Goal: Task Accomplishment & Management: Manage account settings

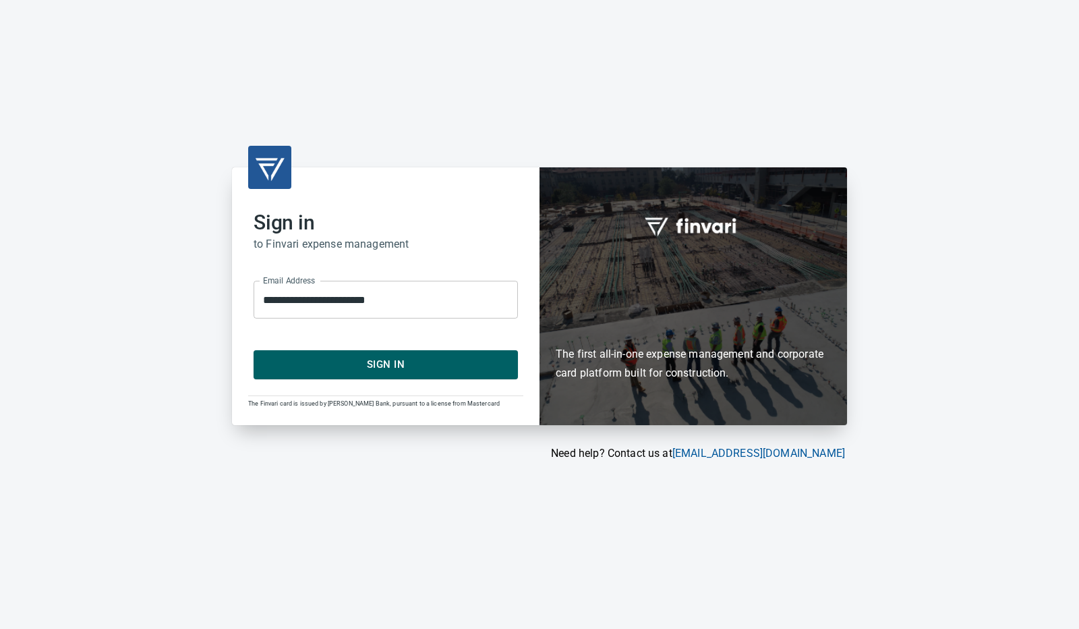
click at [467, 365] on span "Sign In" at bounding box center [385, 364] width 235 height 18
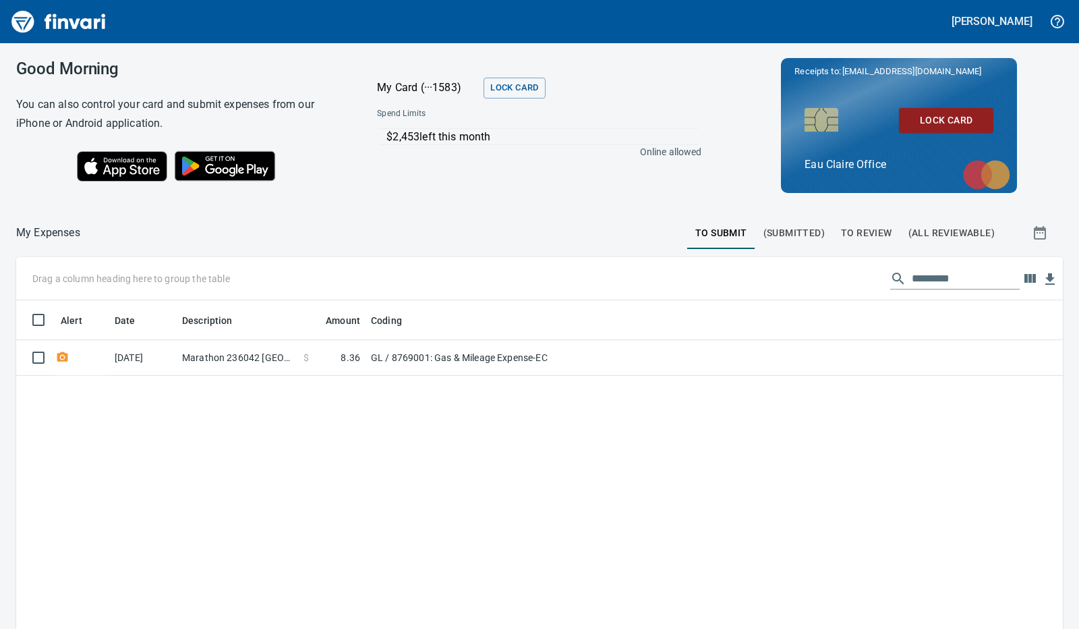
scroll to position [469, 1026]
click at [502, 439] on div "Alert Date Description Amount Coding [DATE] Marathon 236042 [GEOGRAPHIC_DATA] W…" at bounding box center [539, 541] width 1047 height 482
click at [426, 450] on div "Alert Date Description Amount Coding [DATE] Marathon 236042 [GEOGRAPHIC_DATA] W…" at bounding box center [539, 541] width 1047 height 482
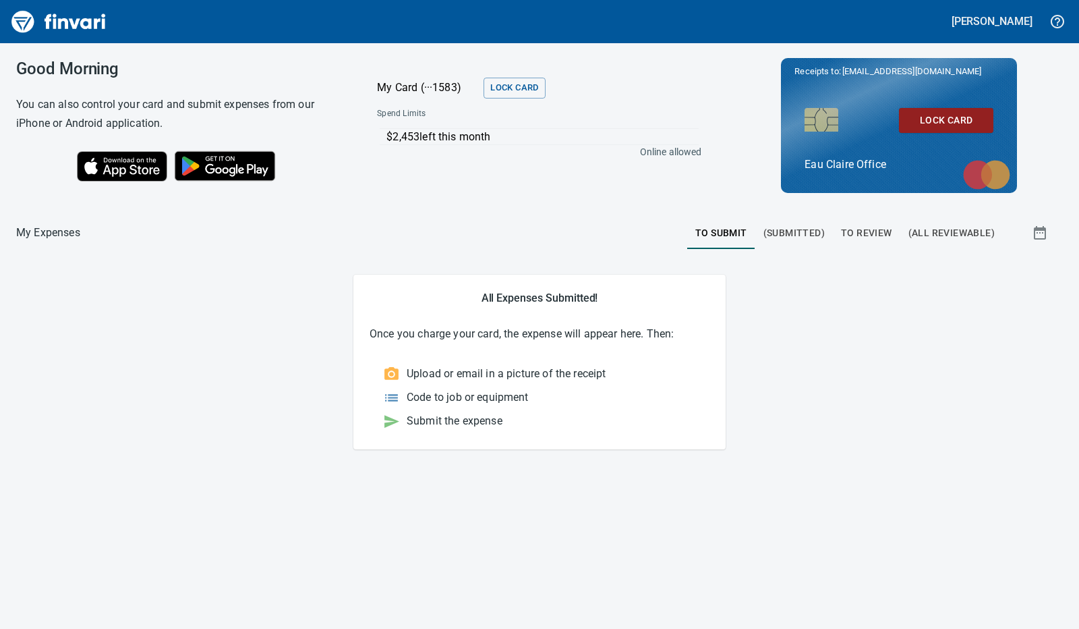
click at [875, 238] on span "To Review" at bounding box center [866, 233] width 51 height 17
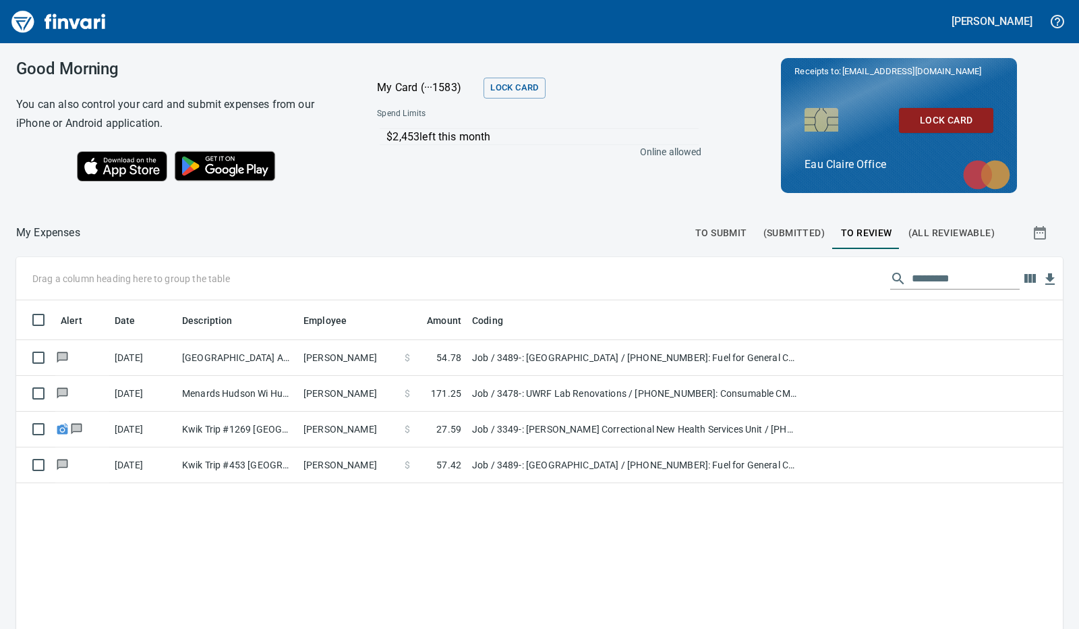
scroll to position [469, 1026]
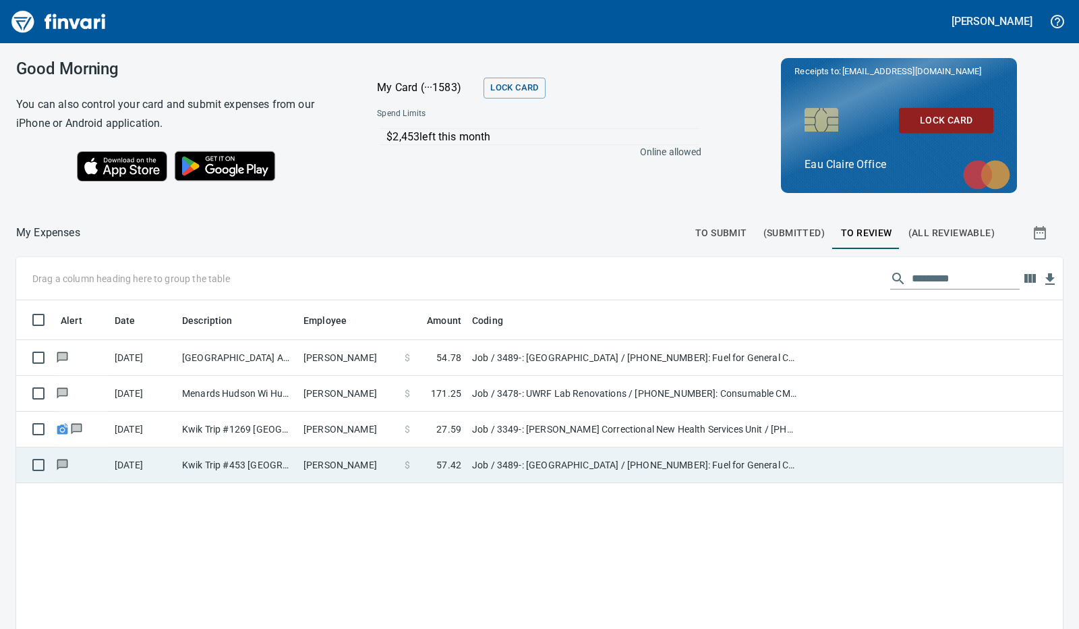
click at [358, 466] on td "Kyle Gilbertson" at bounding box center [348, 465] width 101 height 36
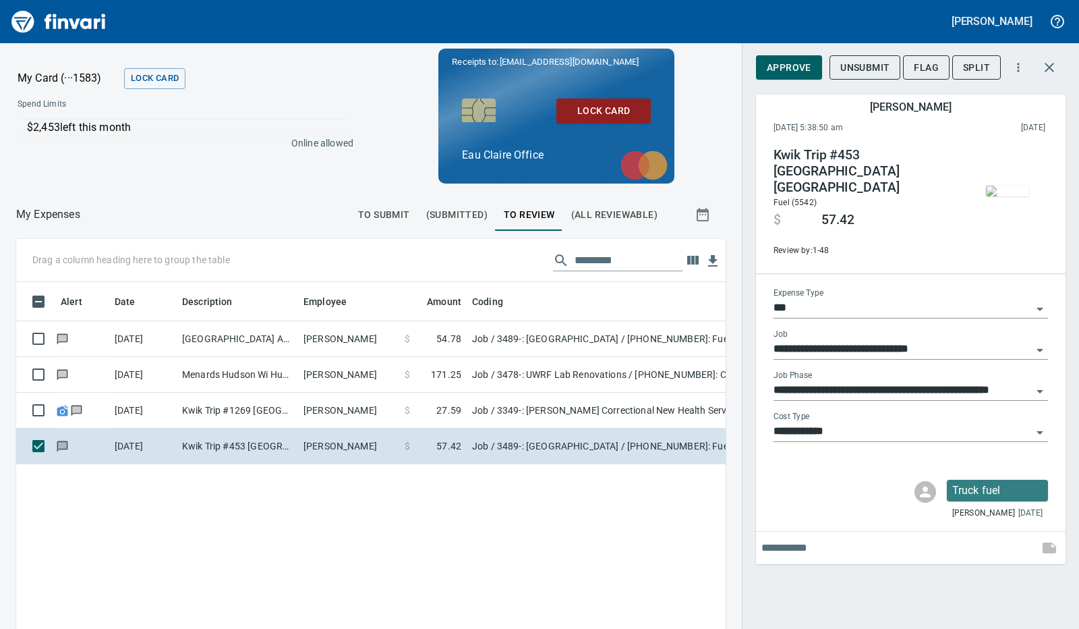
scroll to position [459, 678]
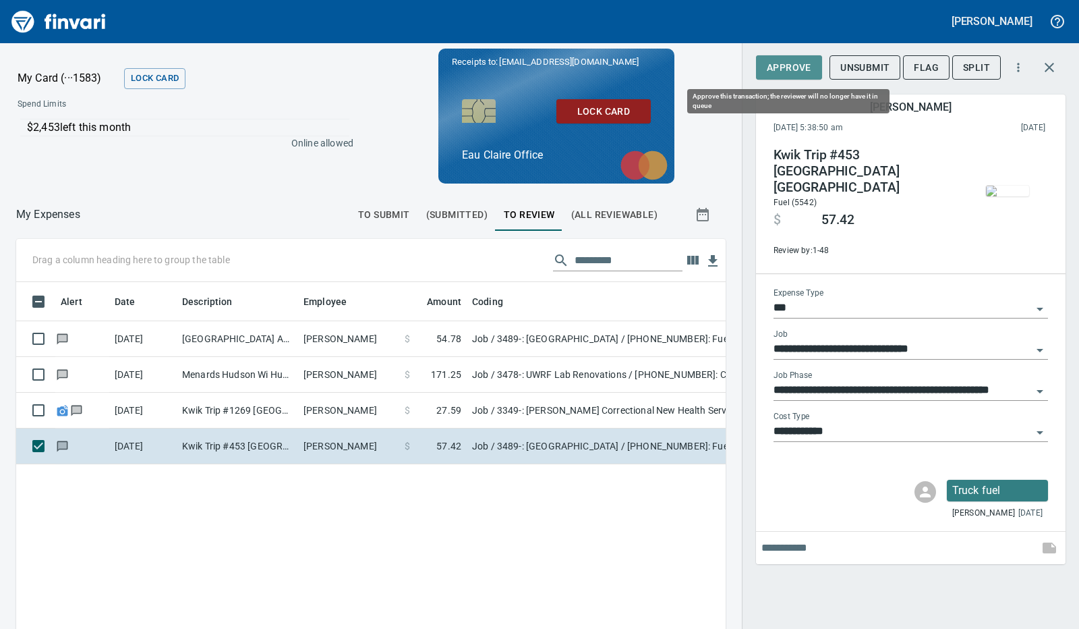
click at [777, 61] on span "Approve" at bounding box center [789, 67] width 45 height 17
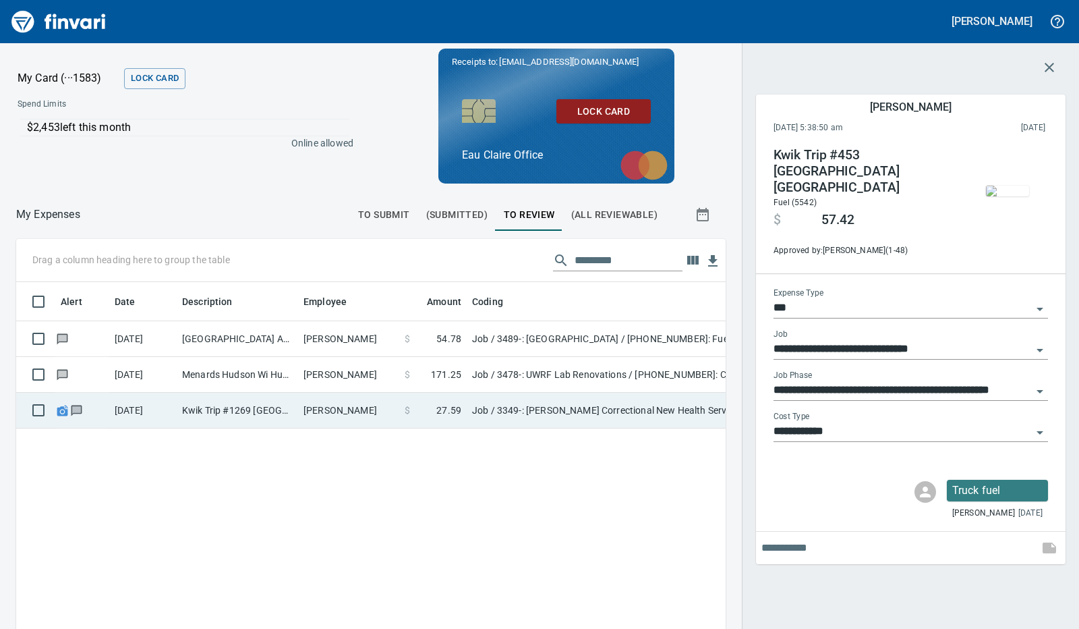
click at [352, 410] on td "Chad Schultze" at bounding box center [348, 411] width 101 height 36
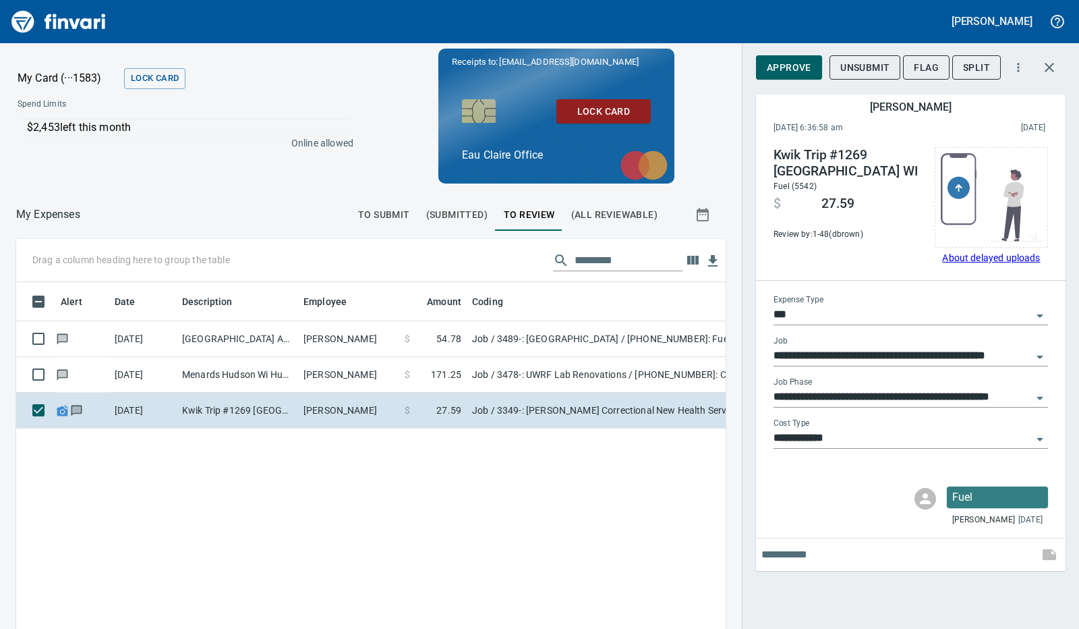
scroll to position [459, 678]
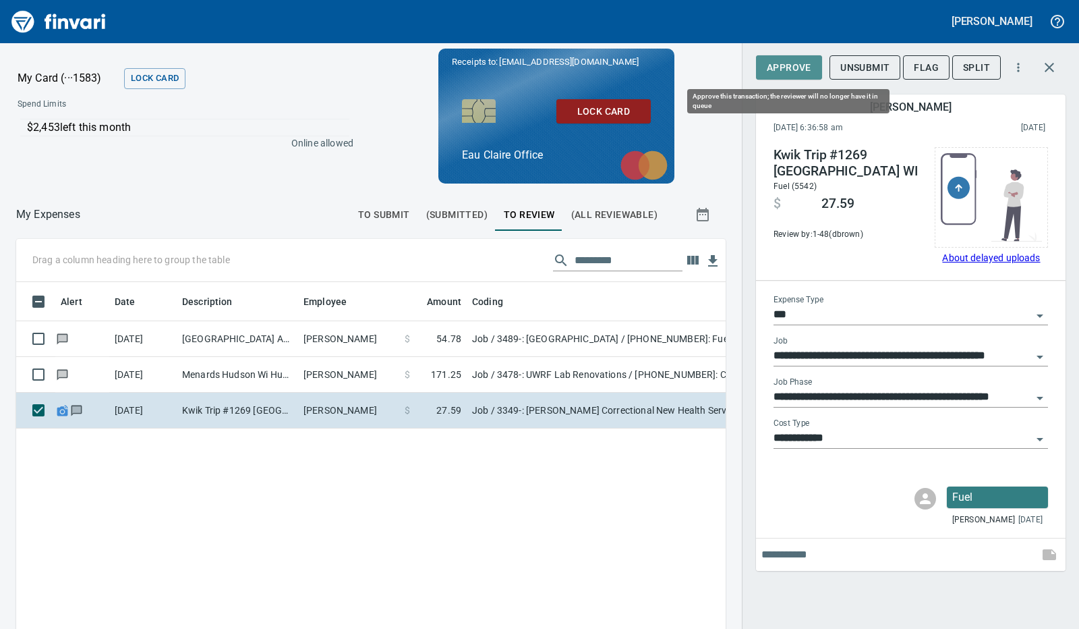
click at [792, 68] on span "Approve" at bounding box center [789, 67] width 45 height 17
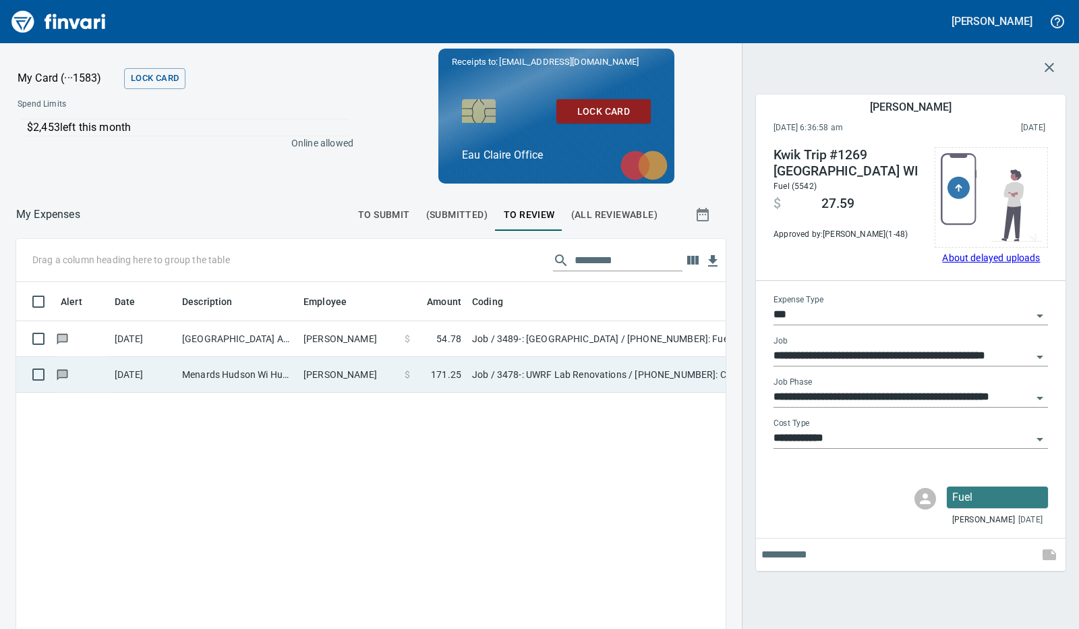
click at [404, 371] on td "$ 171.25" at bounding box center [432, 375] width 67 height 36
type input "**********"
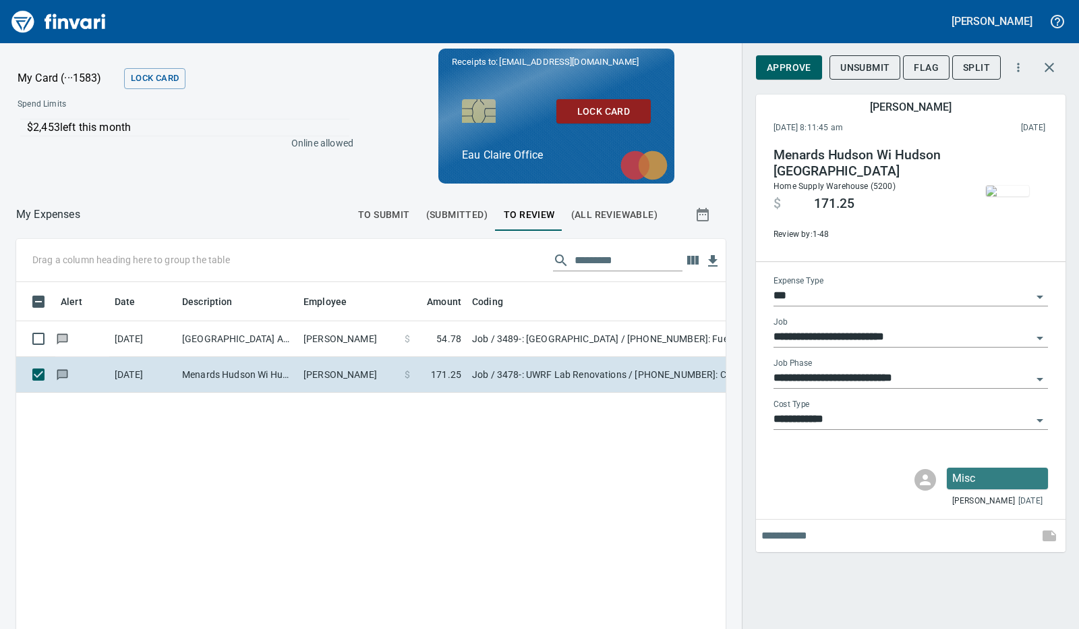
scroll to position [459, 678]
click at [775, 64] on span "Approve" at bounding box center [789, 67] width 45 height 17
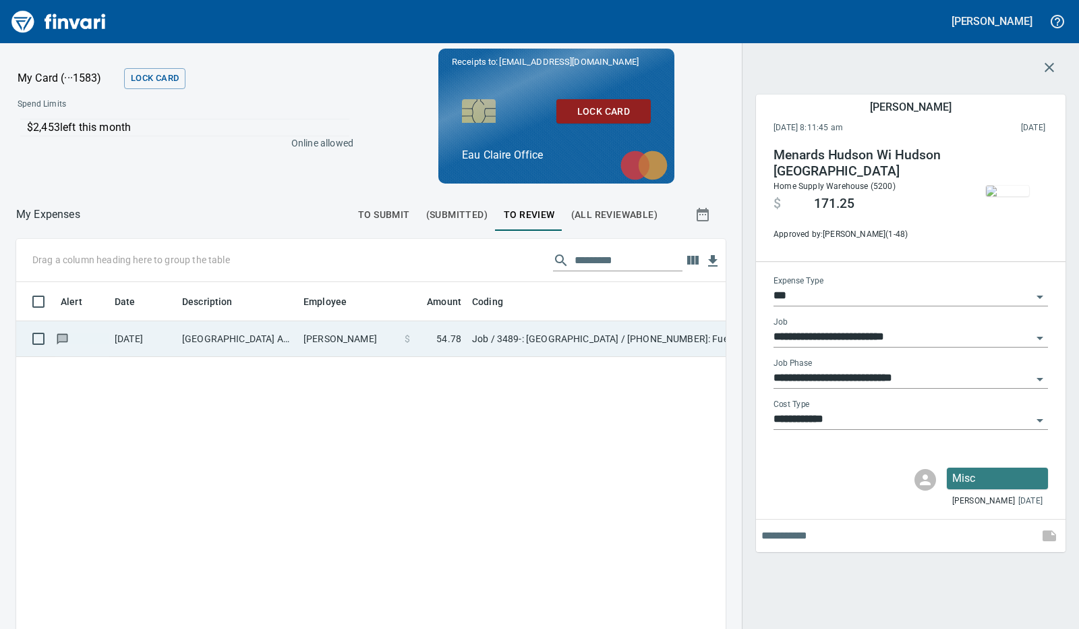
click at [383, 349] on td "Kyle Gilbertson" at bounding box center [348, 339] width 101 height 36
type input "**********"
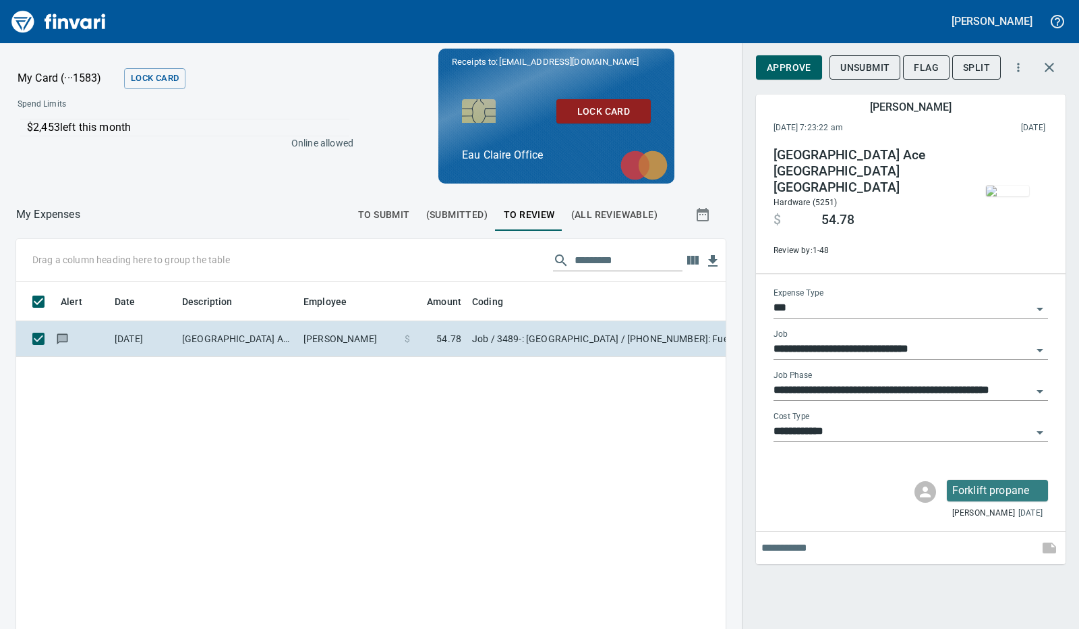
scroll to position [459, 678]
click at [793, 68] on span "Approve" at bounding box center [789, 67] width 45 height 17
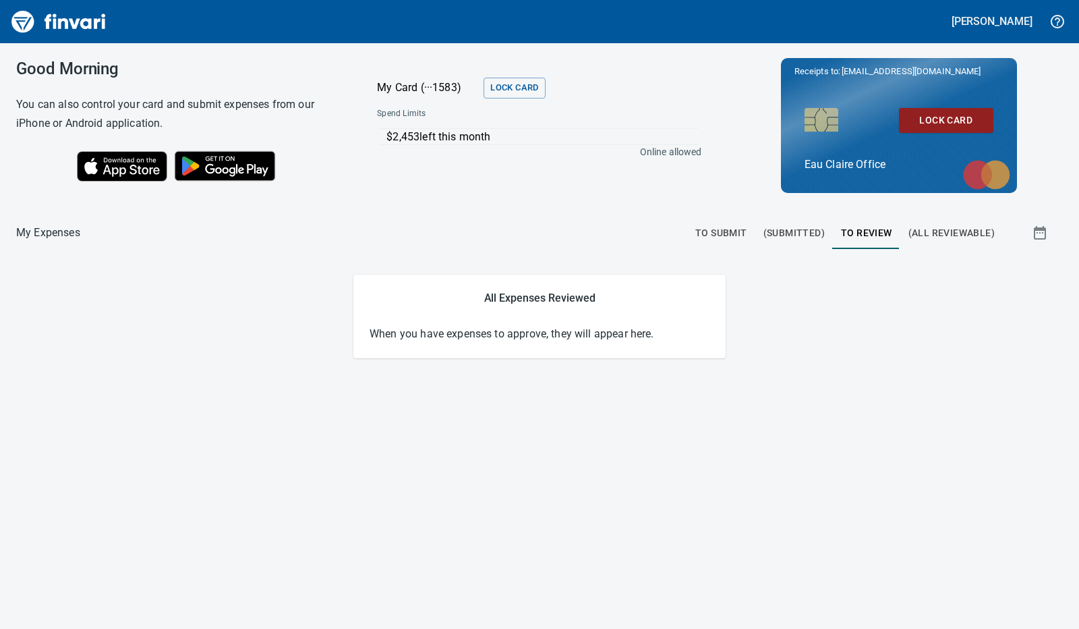
click at [462, 496] on div "Good Morning You can also control your card and submit expenses from our iPhone…" at bounding box center [539, 335] width 1079 height 585
